Goal: Task Accomplishment & Management: Manage account settings

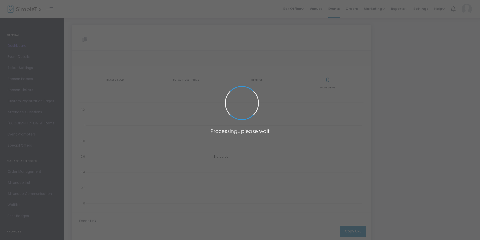
type input "[URL][DOMAIN_NAME]"
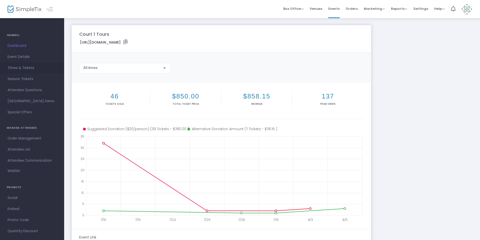
click at [17, 67] on span "Times & Tickets" at bounding box center [32, 68] width 49 height 7
